Goal: Information Seeking & Learning: Understand process/instructions

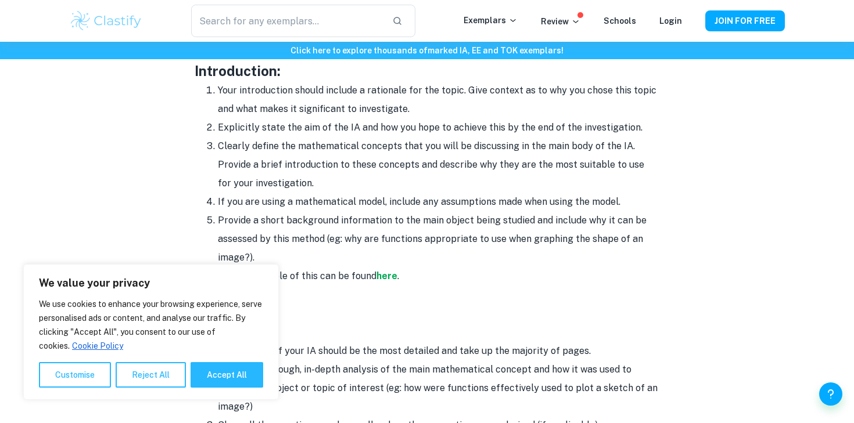
scroll to position [760, 0]
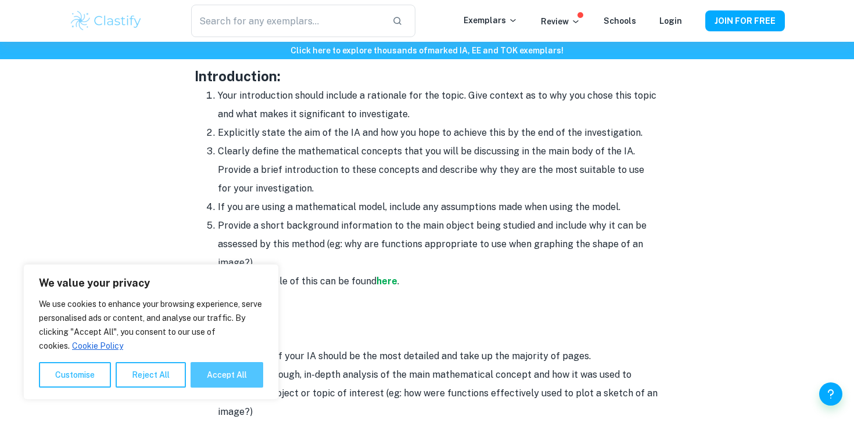
click at [213, 374] on button "Accept All" at bounding box center [227, 375] width 73 height 26
checkbox input "true"
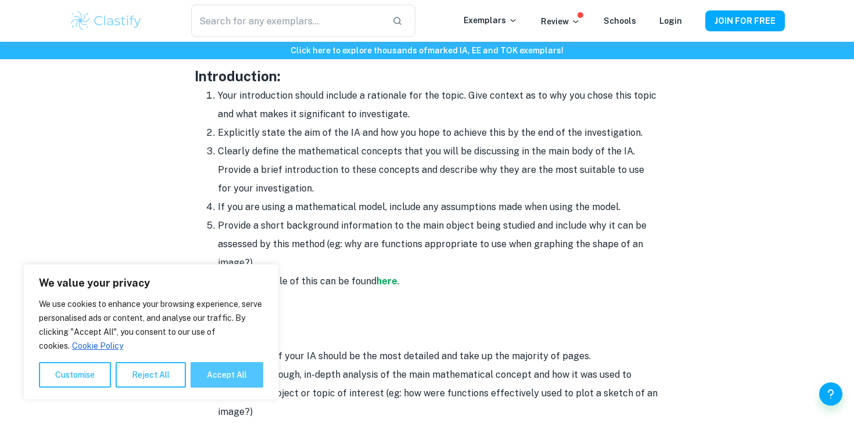
checkbox input "true"
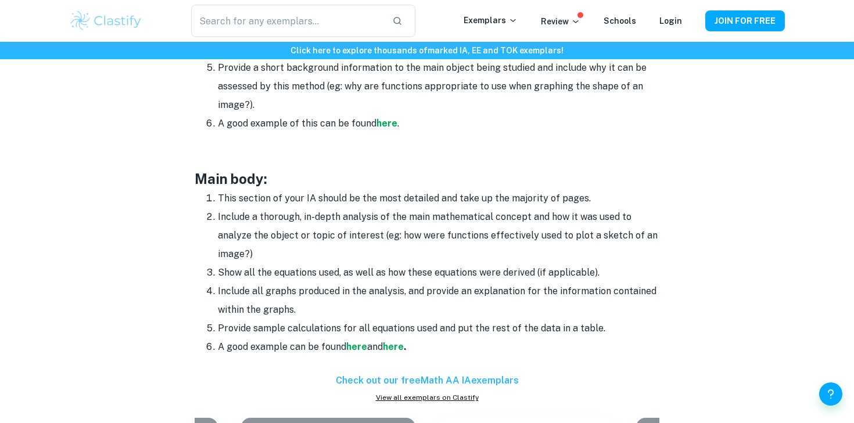
scroll to position [904, 0]
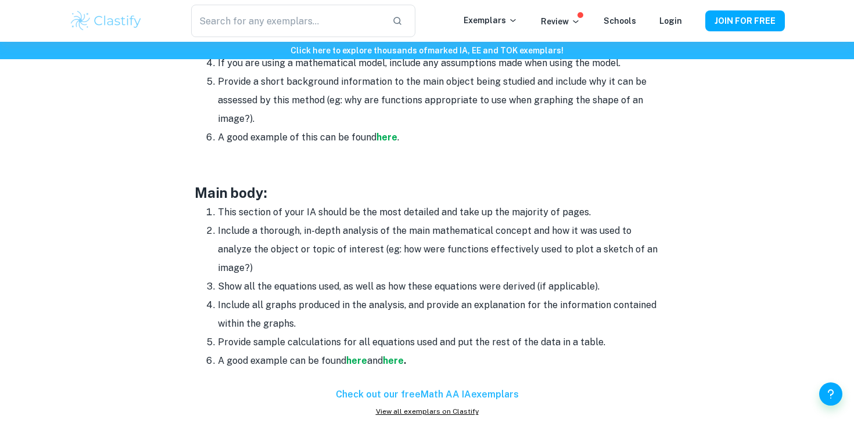
click at [455, 155] on p at bounding box center [427, 155] width 465 height 17
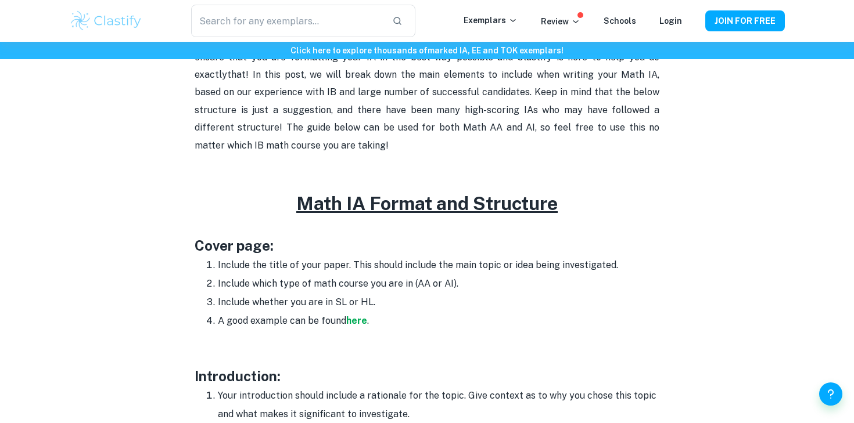
scroll to position [500, 0]
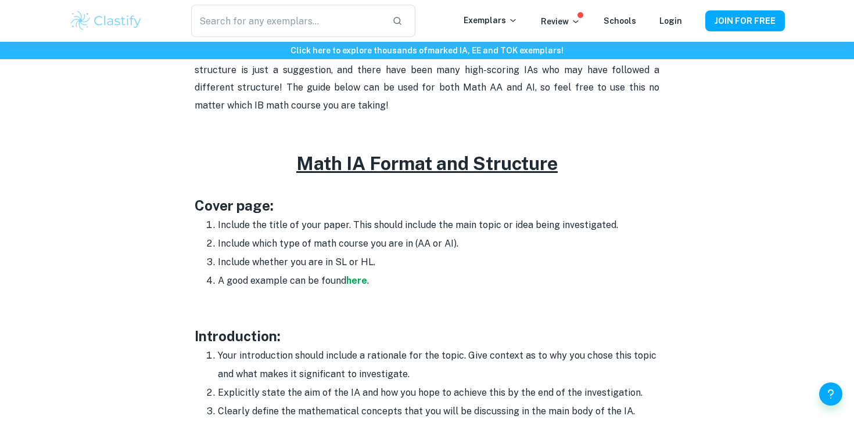
drag, startPoint x: 430, startPoint y: 271, endPoint x: 257, endPoint y: 147, distance: 212.6
click at [257, 147] on p at bounding box center [427, 140] width 465 height 17
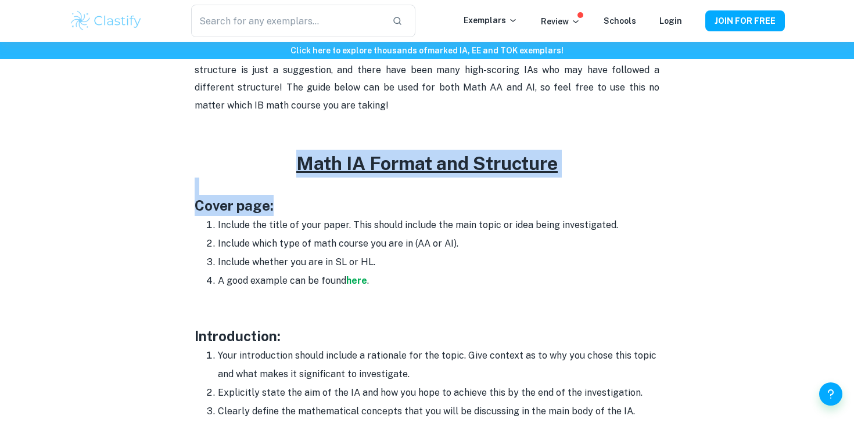
drag, startPoint x: 260, startPoint y: 152, endPoint x: 423, endPoint y: 203, distance: 170.9
click at [423, 203] on h3 "Cover page:" at bounding box center [427, 205] width 465 height 21
drag, startPoint x: 293, startPoint y: 161, endPoint x: 585, endPoint y: 174, distance: 292.4
click at [585, 174] on h2 "Math IA Format and Structure" at bounding box center [427, 164] width 465 height 28
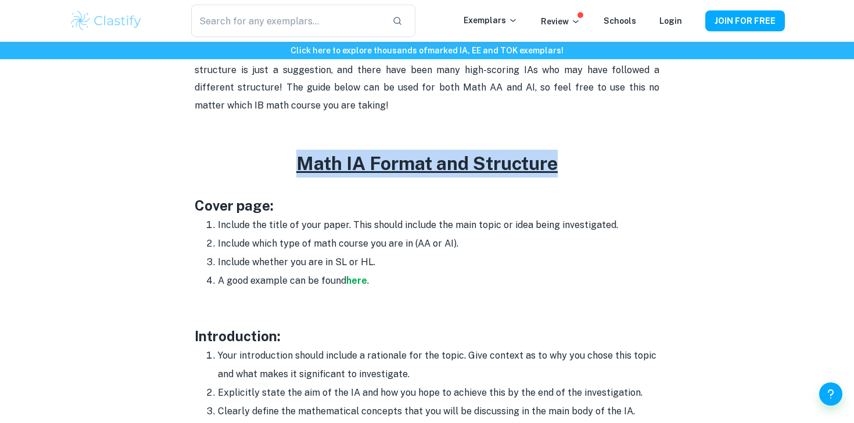
copy u "Math IA Format and Structure"
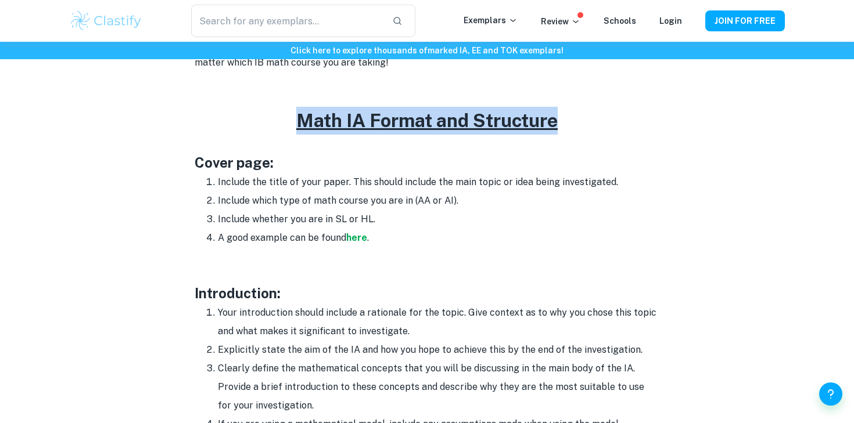
click at [251, 124] on h2 "Math IA Format and Structure" at bounding box center [427, 121] width 465 height 28
drag, startPoint x: 252, startPoint y: 123, endPoint x: 705, endPoint y: 123, distance: 453.0
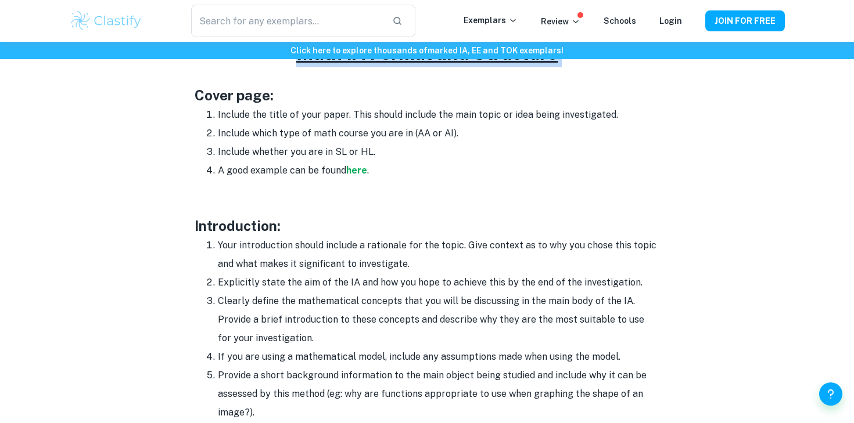
scroll to position [651, 0]
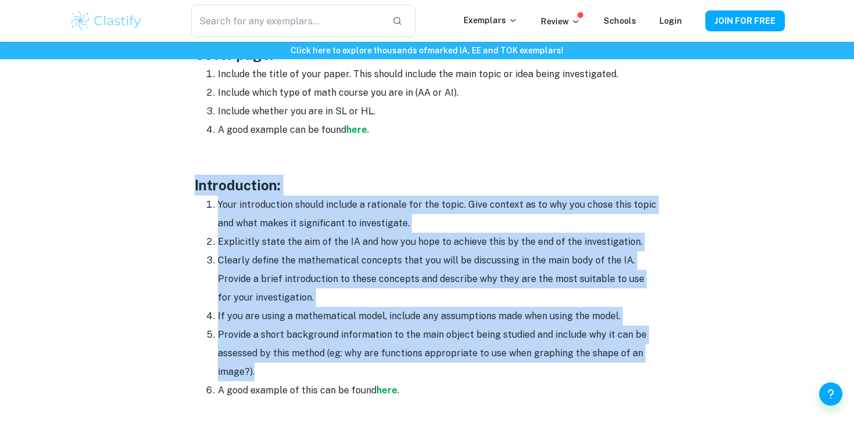
drag, startPoint x: 179, startPoint y: 190, endPoint x: 459, endPoint y: 365, distance: 329.6
click at [459, 365] on div "Math IA Format and Structure By [PERSON_NAME] • [DATE] Get feedback on your Mat…" at bounding box center [427, 430] width 716 height 1983
copy div "Introduction: Your introduction should include a rationale for the topic. Give …"
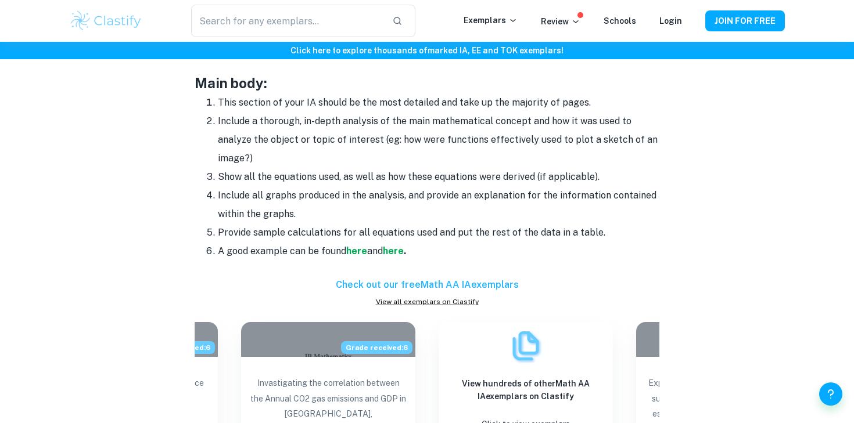
scroll to position [999, 0]
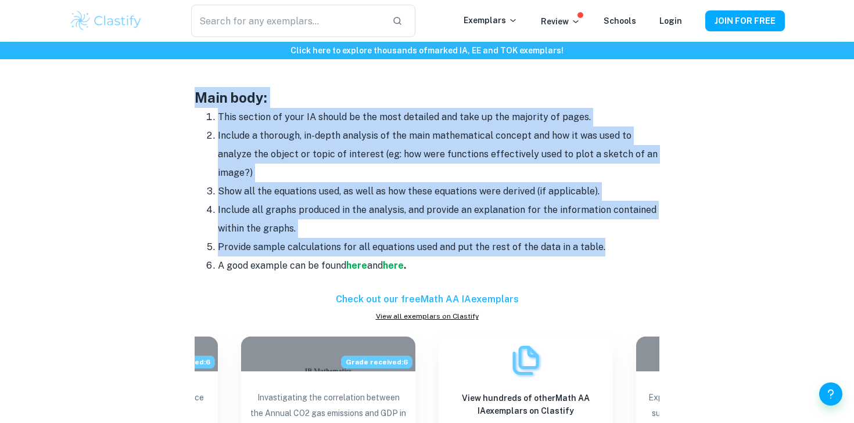
drag, startPoint x: 177, startPoint y: 99, endPoint x: 616, endPoint y: 245, distance: 462.5
click at [616, 245] on div "Math IA Format and Structure By [PERSON_NAME] • [DATE] Get feedback on your Mat…" at bounding box center [427, 81] width 716 height 1983
click at [616, 245] on li "Provide sample calculations for all equations used and put the rest of the data…" at bounding box center [438, 247] width 441 height 19
drag, startPoint x: 616, startPoint y: 245, endPoint x: 153, endPoint y: 118, distance: 479.9
click at [153, 118] on div "Math IA Format and Structure By [PERSON_NAME] • [DATE] Get feedback on your Mat…" at bounding box center [427, 81] width 716 height 1983
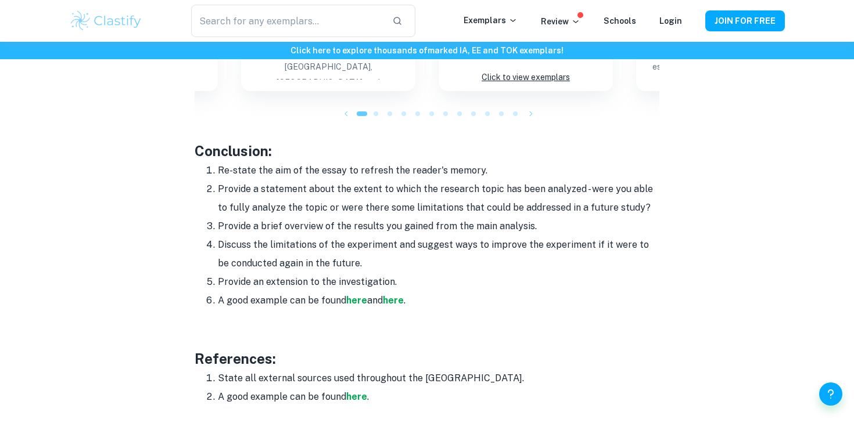
scroll to position [1310, 0]
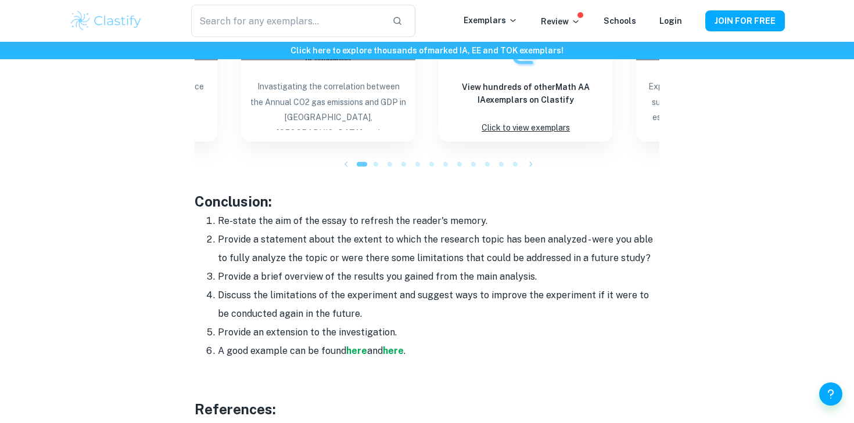
drag, startPoint x: 204, startPoint y: 220, endPoint x: 517, endPoint y: 339, distance: 334.4
click at [517, 339] on ol "Re-state the aim of the essay to refresh the reader's memory. Provide a stateme…" at bounding box center [427, 286] width 465 height 149
copy ol "Re-state the aim of the essay to refresh the reader's memory. Provide a stateme…"
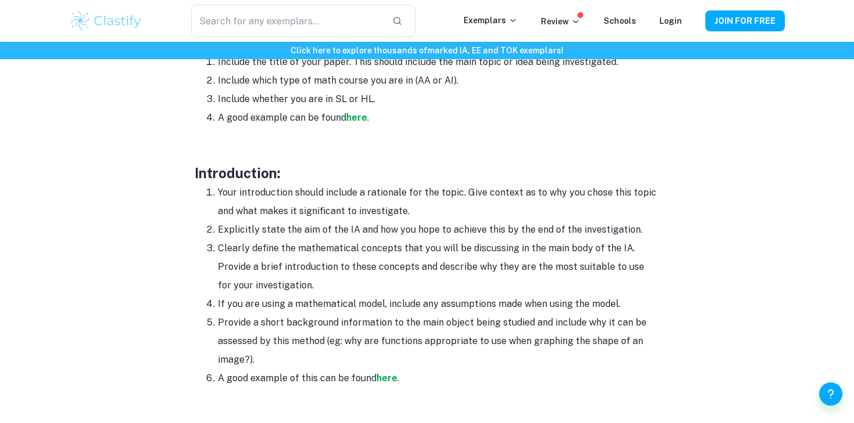
scroll to position [663, 0]
